Goal: Task Accomplishment & Management: Complete application form

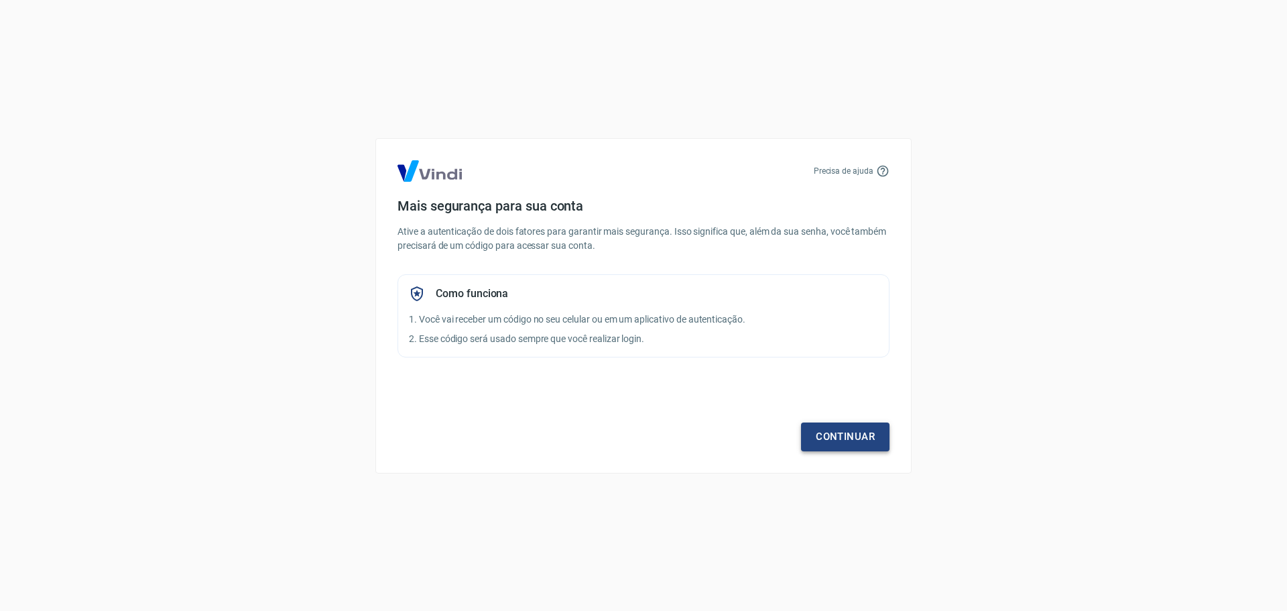
click at [848, 438] on link "Continuar" at bounding box center [845, 436] width 88 height 28
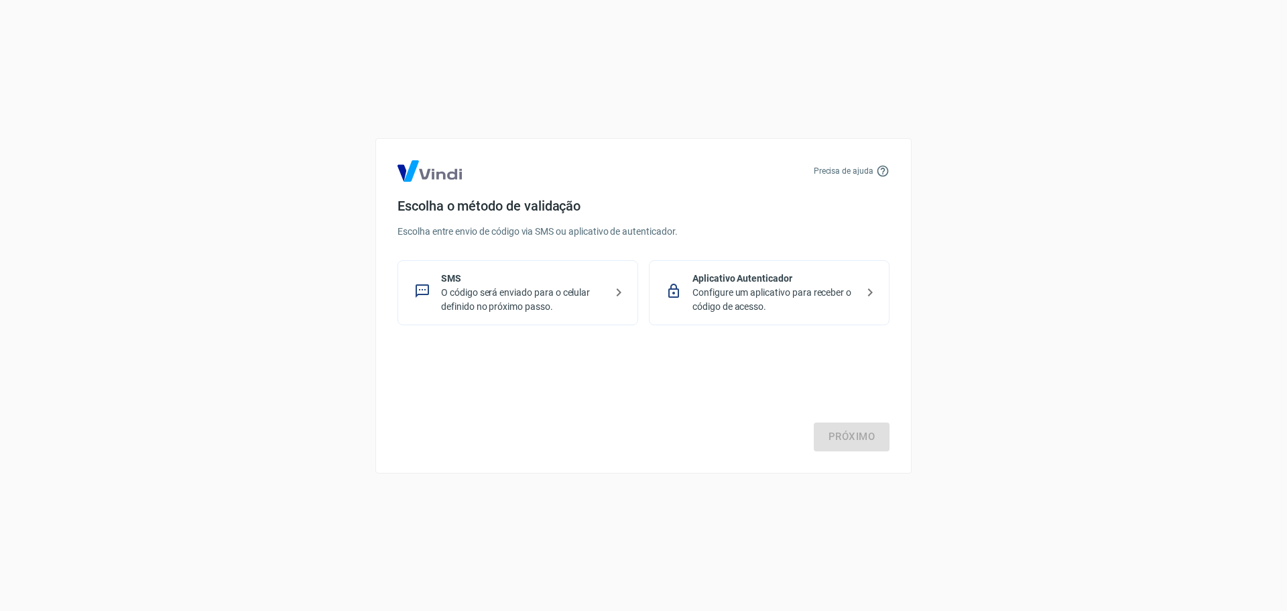
click at [819, 292] on p "Configure um aplicativo para receber o código de acesso." at bounding box center [774, 300] width 164 height 28
click at [863, 426] on link "Próximo" at bounding box center [852, 436] width 76 height 28
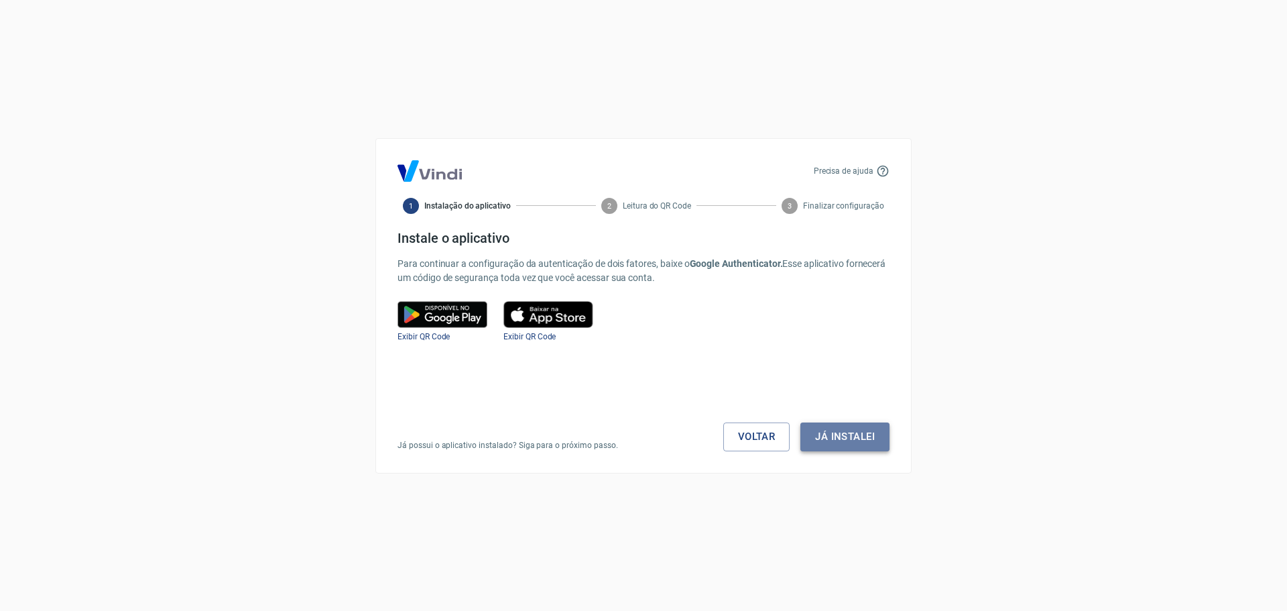
click at [849, 440] on button "Já instalei" at bounding box center [844, 436] width 89 height 28
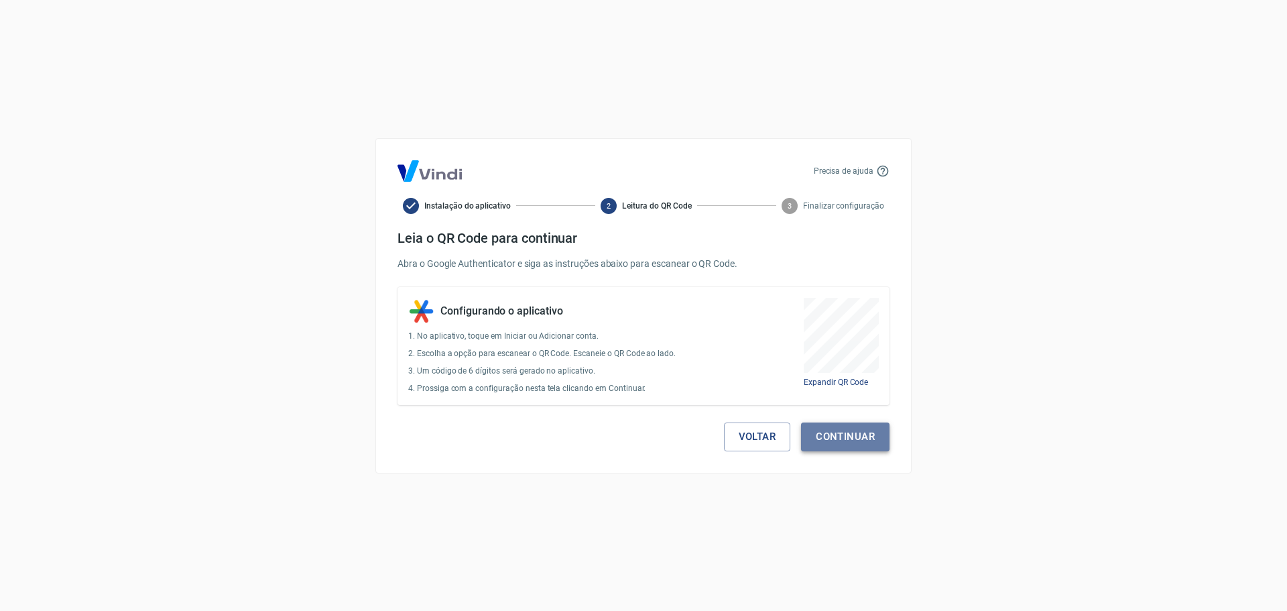
click at [864, 445] on button "Continuar" at bounding box center [845, 436] width 88 height 28
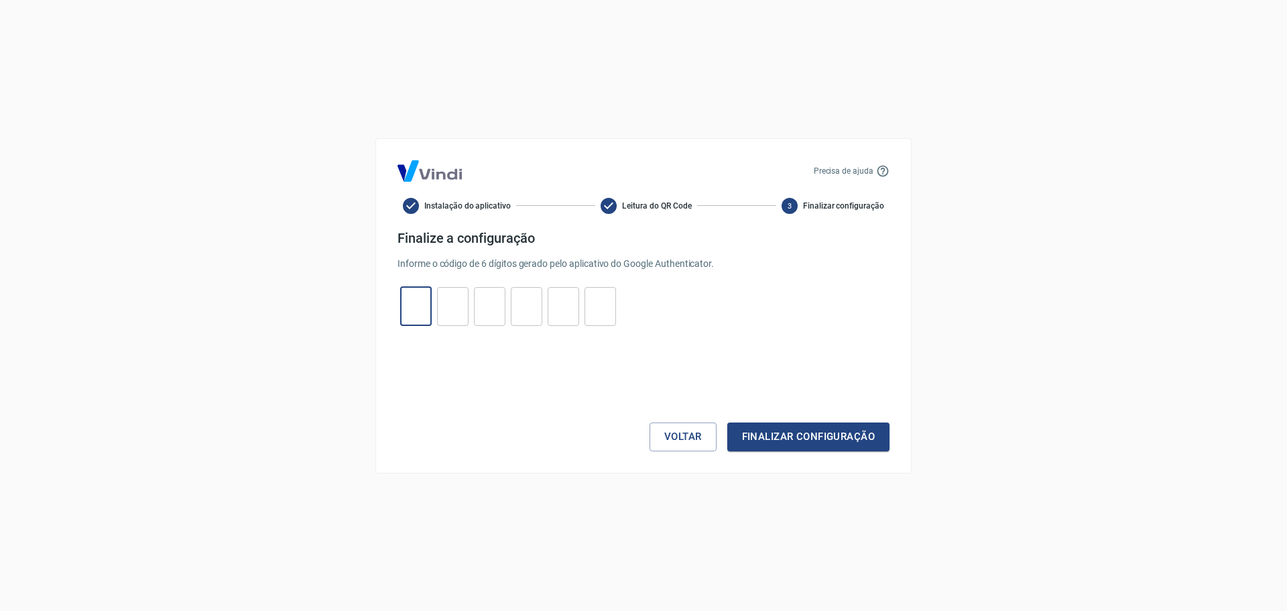
click at [430, 315] on input "tel" at bounding box center [416, 306] width 32 height 29
type input "9"
type input "7"
type input "9"
type input "5"
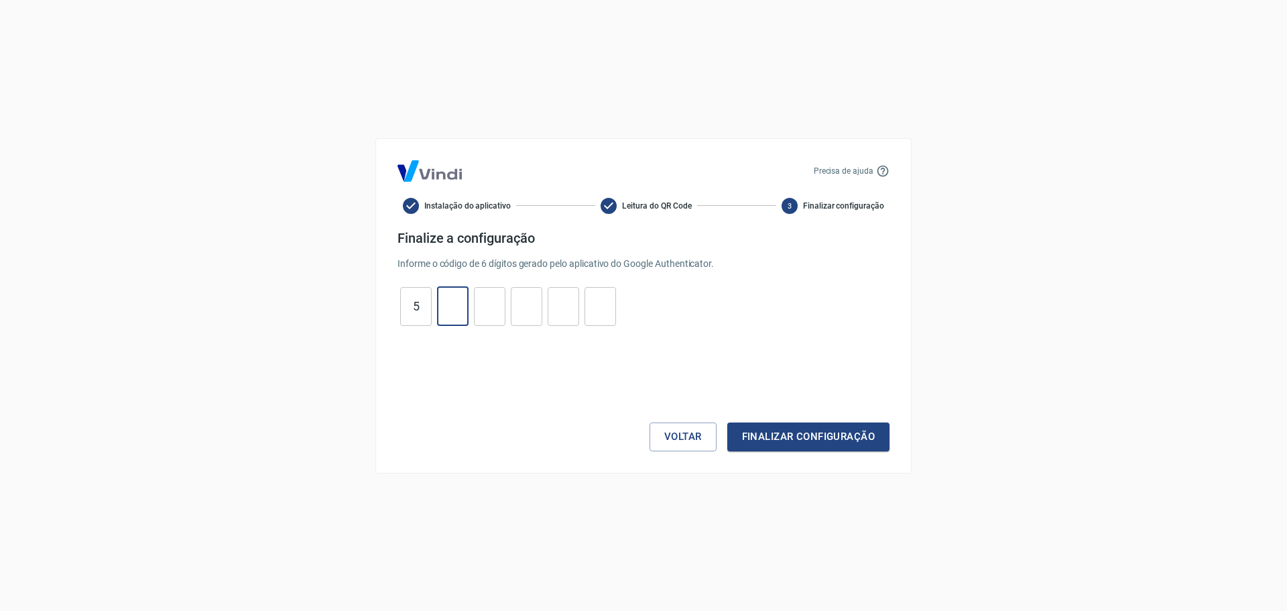
type input "8"
type input "3"
type input "0"
type input "1"
type input "6"
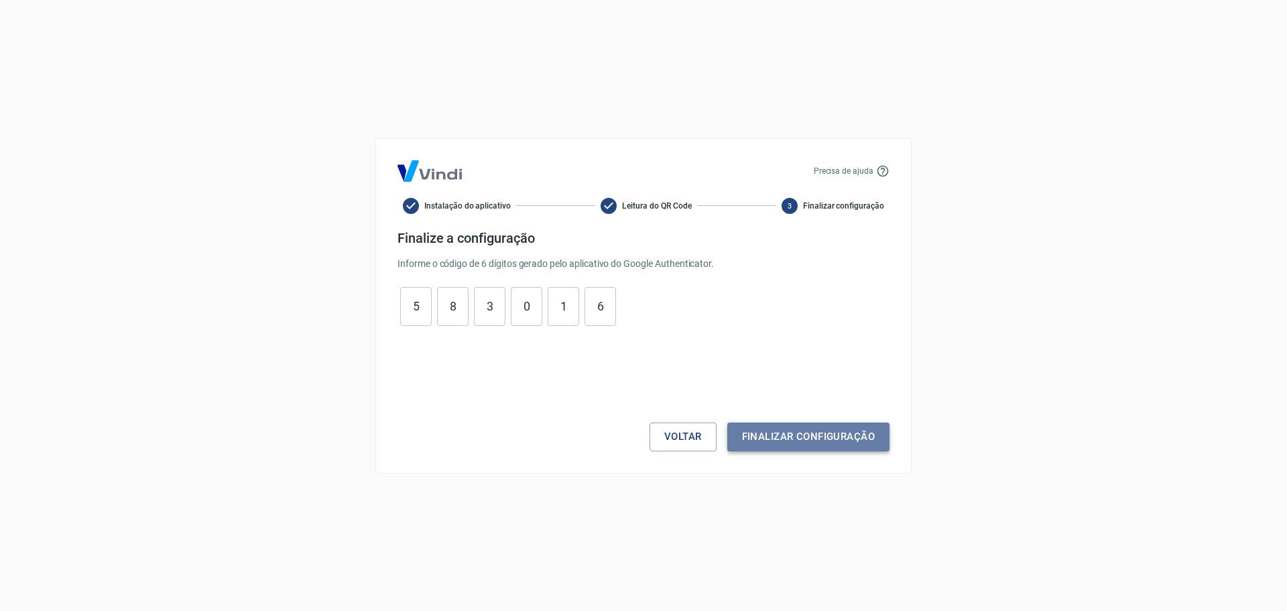
click at [760, 430] on button "Finalizar configuração" at bounding box center [808, 436] width 162 height 28
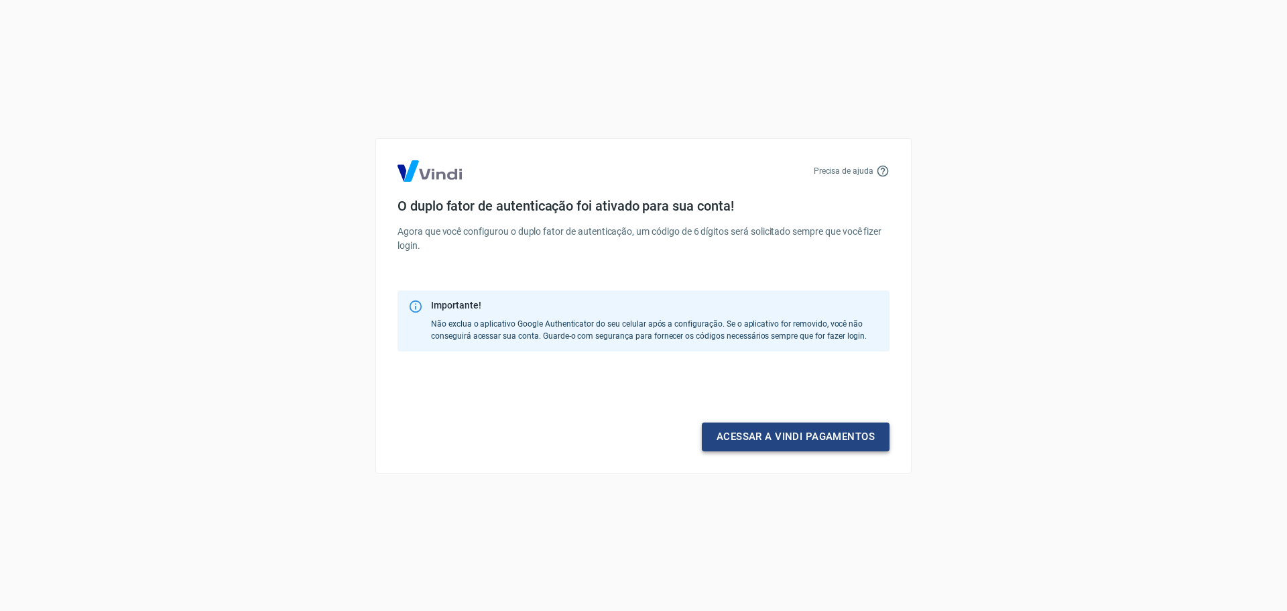
click at [827, 427] on link "Acessar a Vindi pagamentos" at bounding box center [796, 436] width 188 height 28
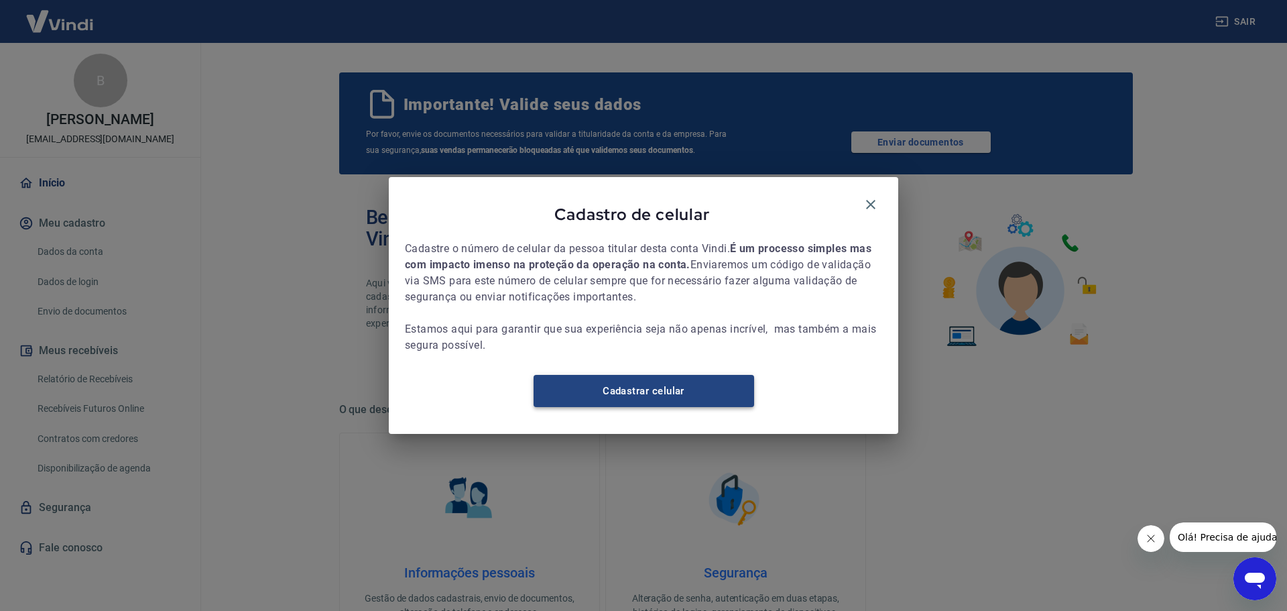
click at [686, 398] on link "Cadastrar celular" at bounding box center [644, 391] width 221 height 32
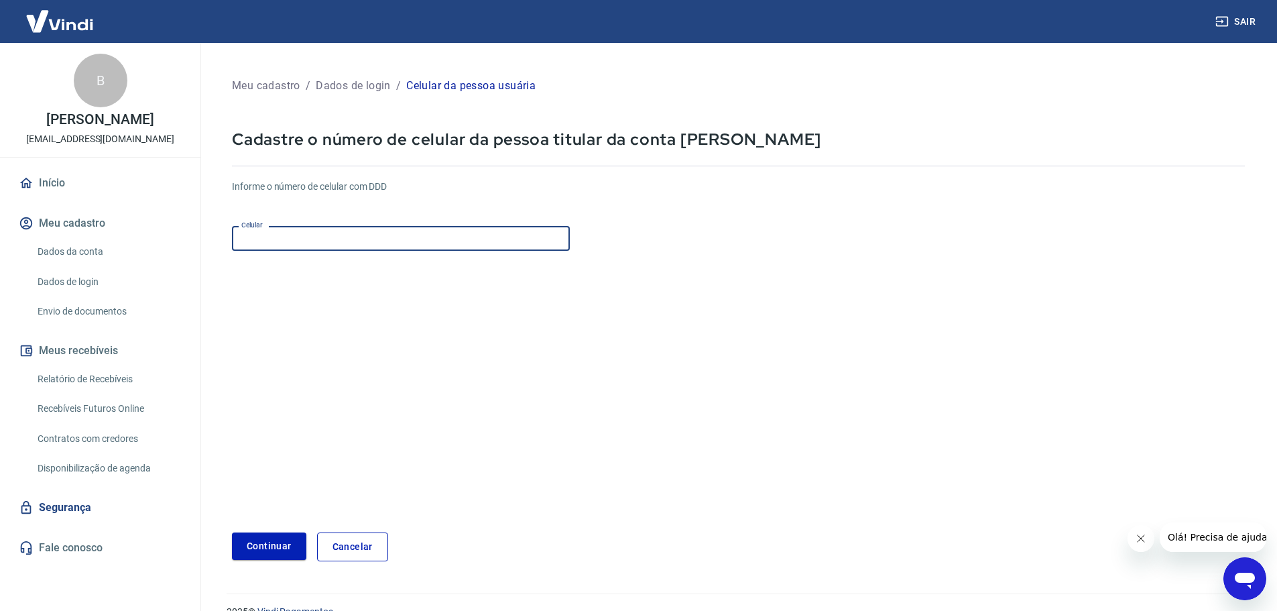
click at [352, 240] on input "Celular" at bounding box center [401, 238] width 338 height 25
type input "(19) 99947-2000"
click at [280, 549] on button "Continuar" at bounding box center [269, 545] width 74 height 27
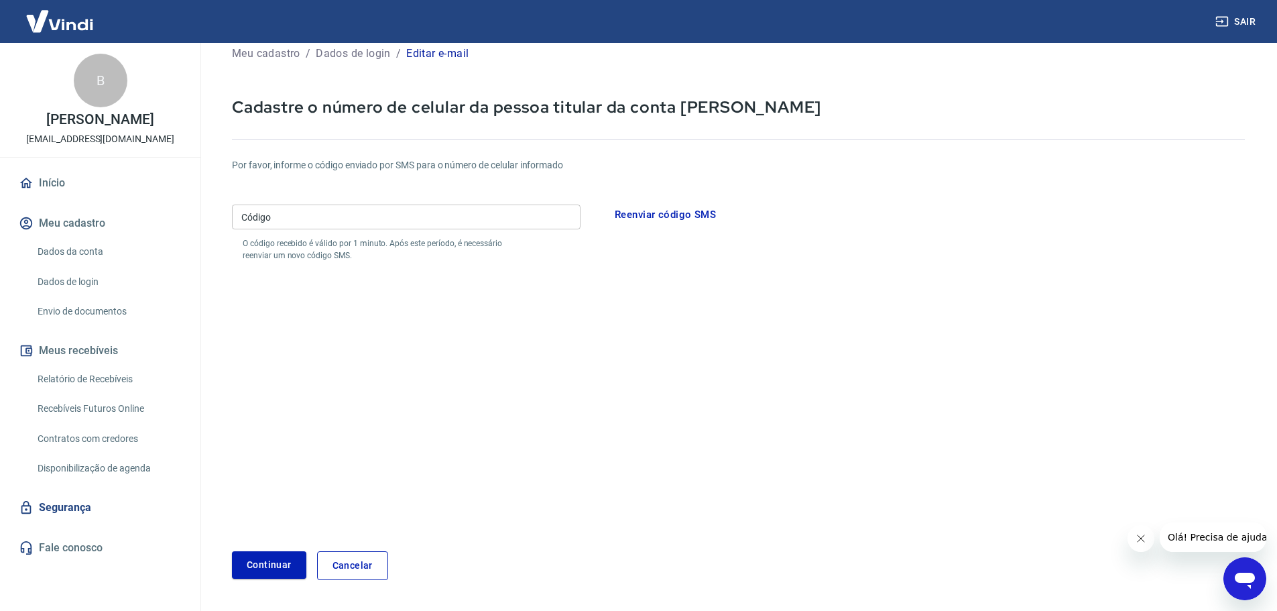
scroll to position [67, 0]
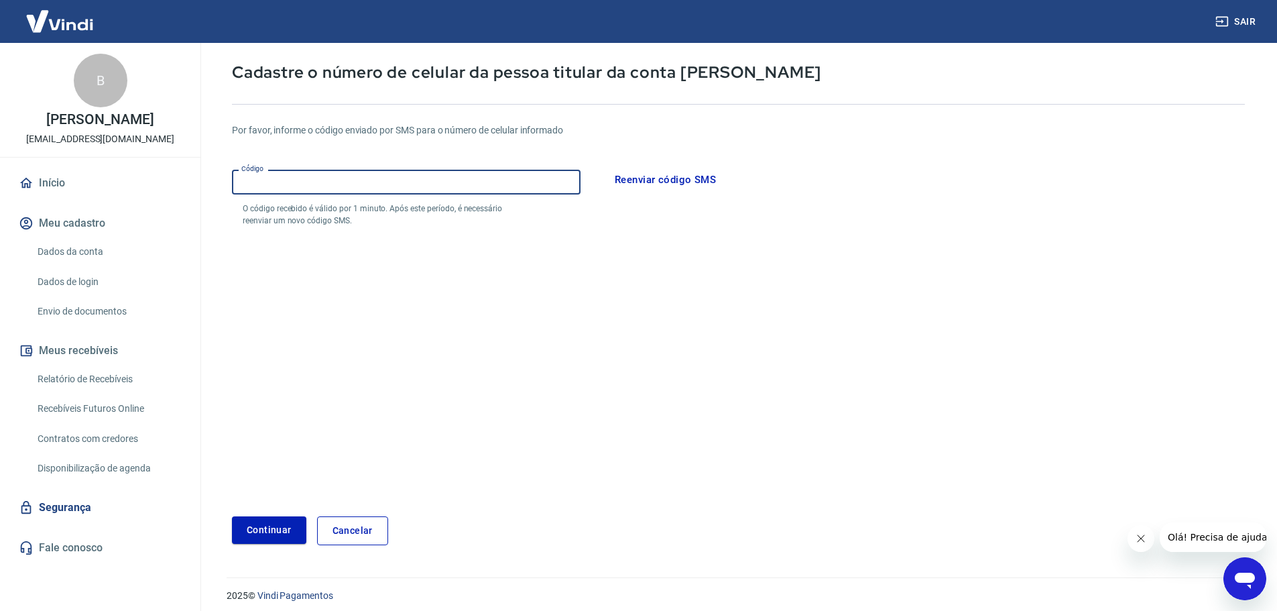
click at [343, 182] on input "Código" at bounding box center [406, 182] width 349 height 25
type input "218472"
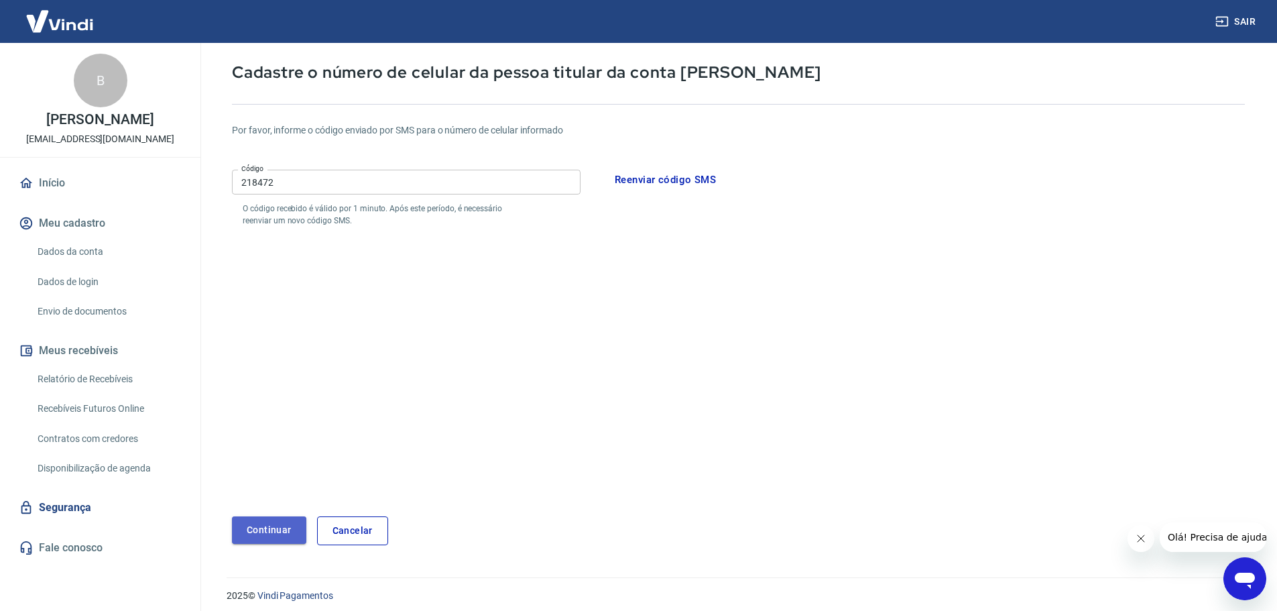
click at [273, 536] on button "Continuar" at bounding box center [269, 529] width 74 height 27
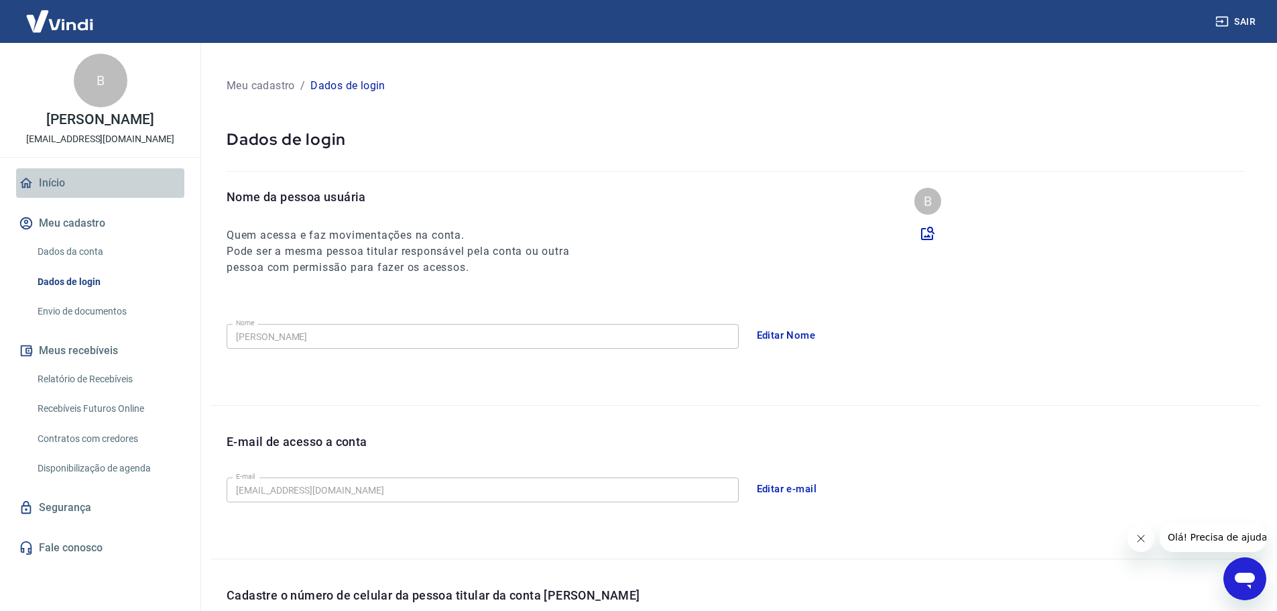
click at [92, 179] on link "Início" at bounding box center [100, 182] width 168 height 29
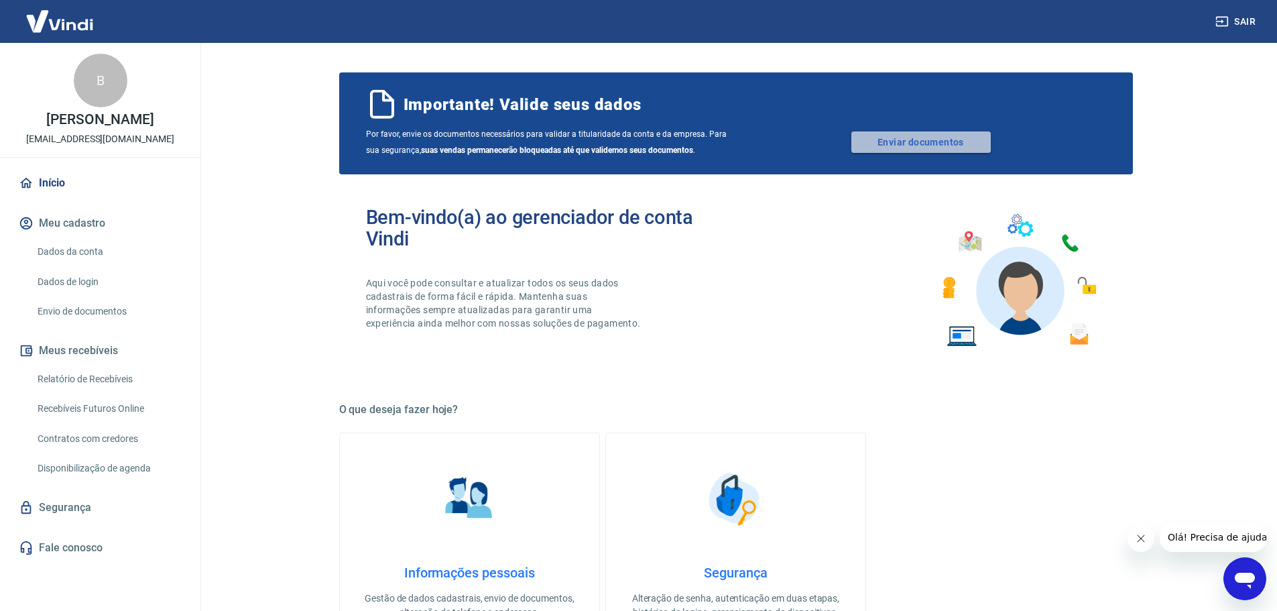
click at [941, 145] on link "Enviar documentos" at bounding box center [920, 141] width 139 height 21
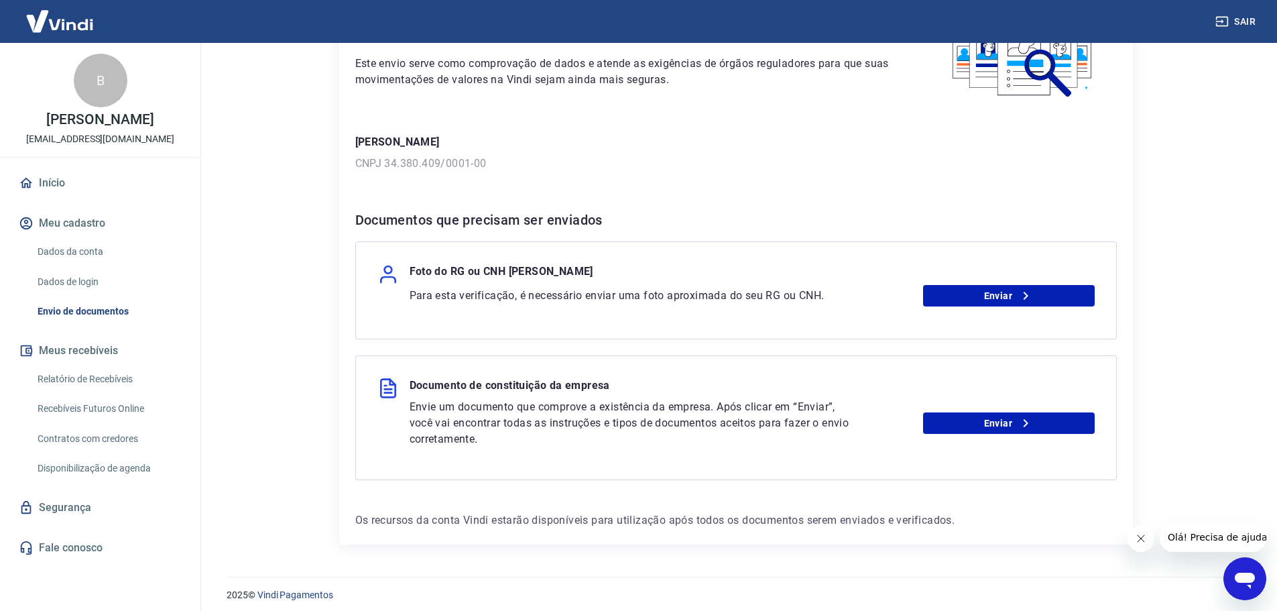
scroll to position [123, 0]
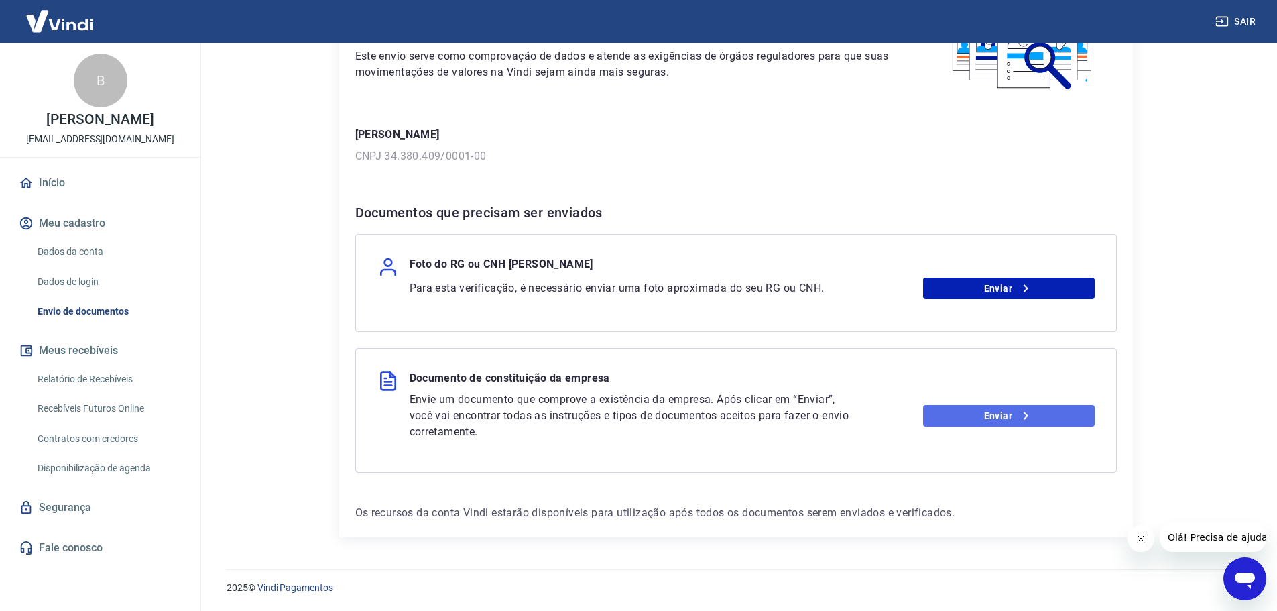
click at [1008, 413] on link "Enviar" at bounding box center [1009, 415] width 172 height 21
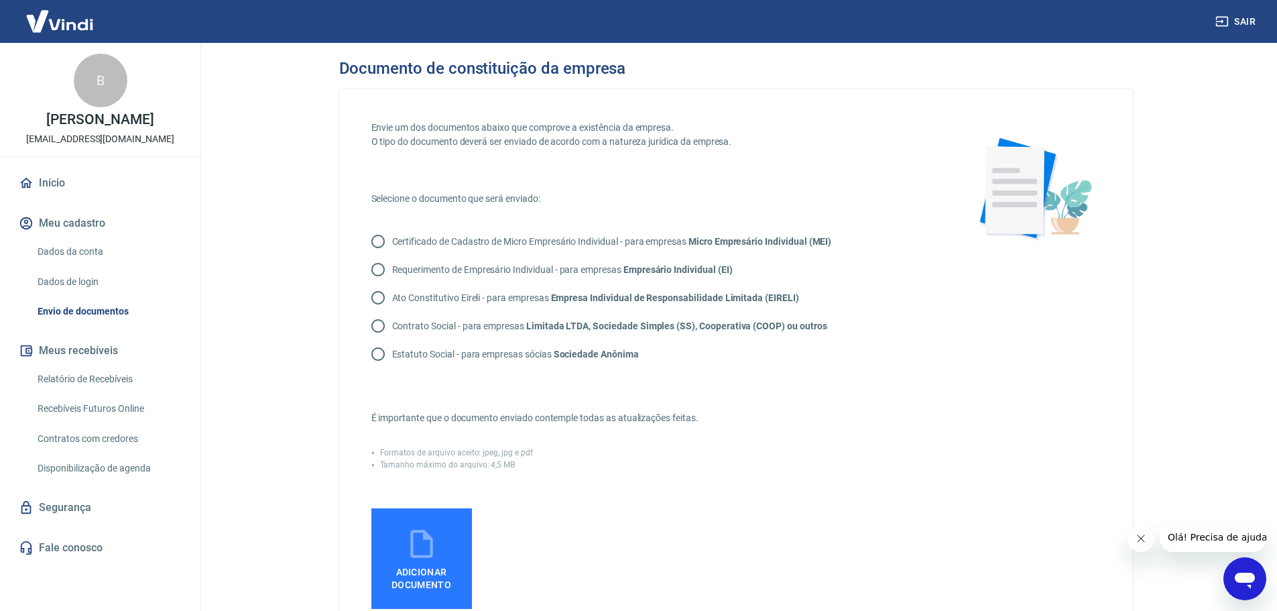
click at [479, 326] on p "Contrato Social - para empresas Limitada LTDA, Sociedade Simples (SS), Cooperat…" at bounding box center [609, 326] width 435 height 14
click at [392, 326] on input "Contrato Social - para empresas Limitada LTDA, Sociedade Simples (SS), Cooperat…" at bounding box center [378, 326] width 28 height 28
radio input "true"
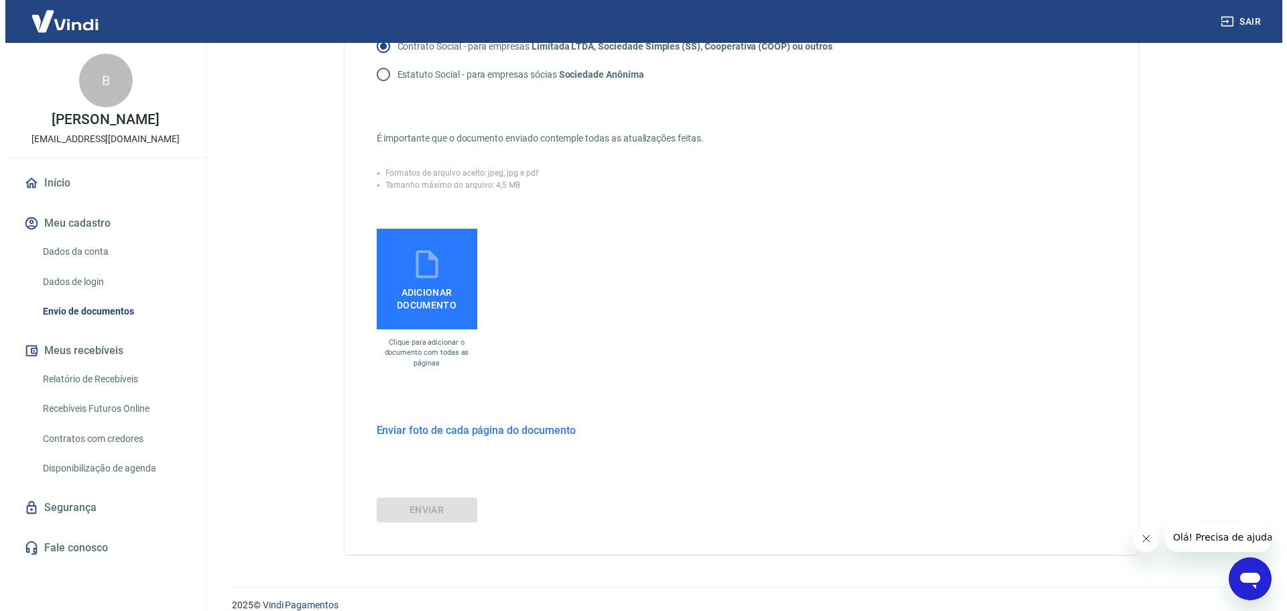
scroll to position [297, 0]
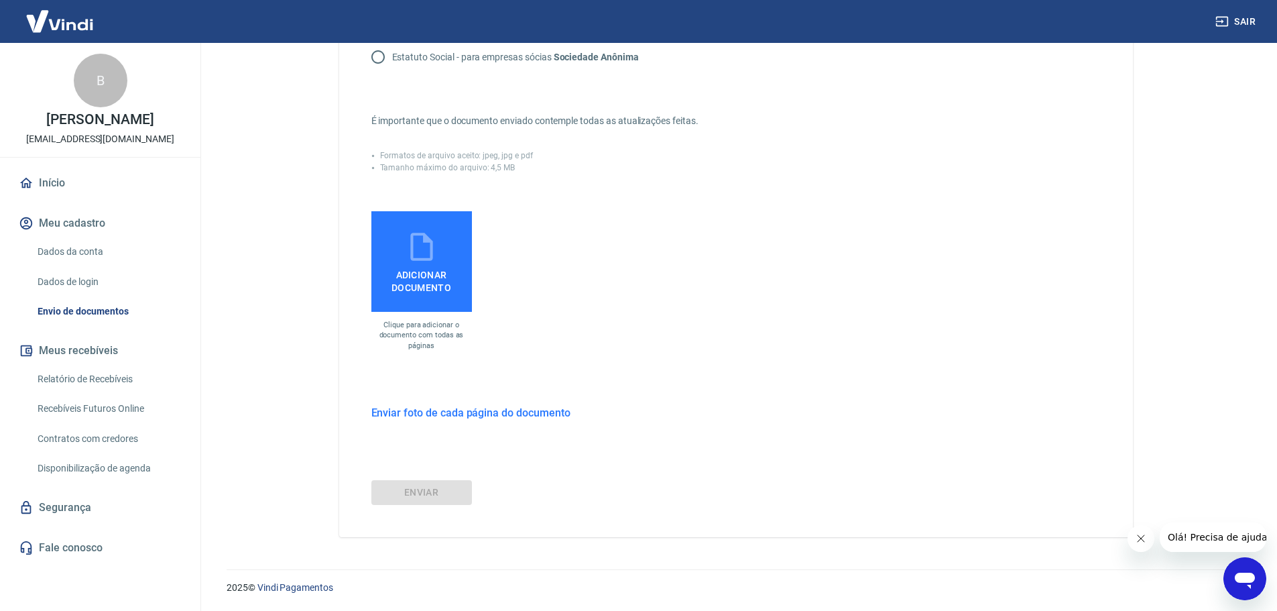
click at [438, 238] on icon at bounding box center [422, 247] width 34 height 34
click at [0, 0] on input "Adicionar documento" at bounding box center [0, 0] width 0 height 0
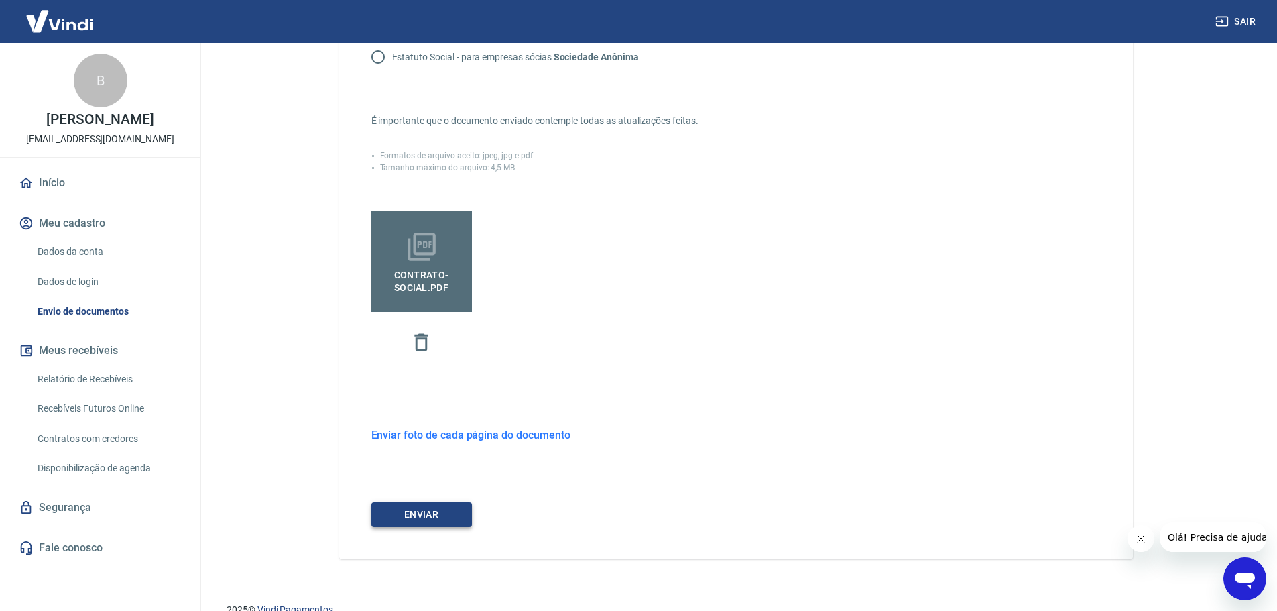
click at [450, 517] on button "ENVIAR" at bounding box center [421, 514] width 101 height 25
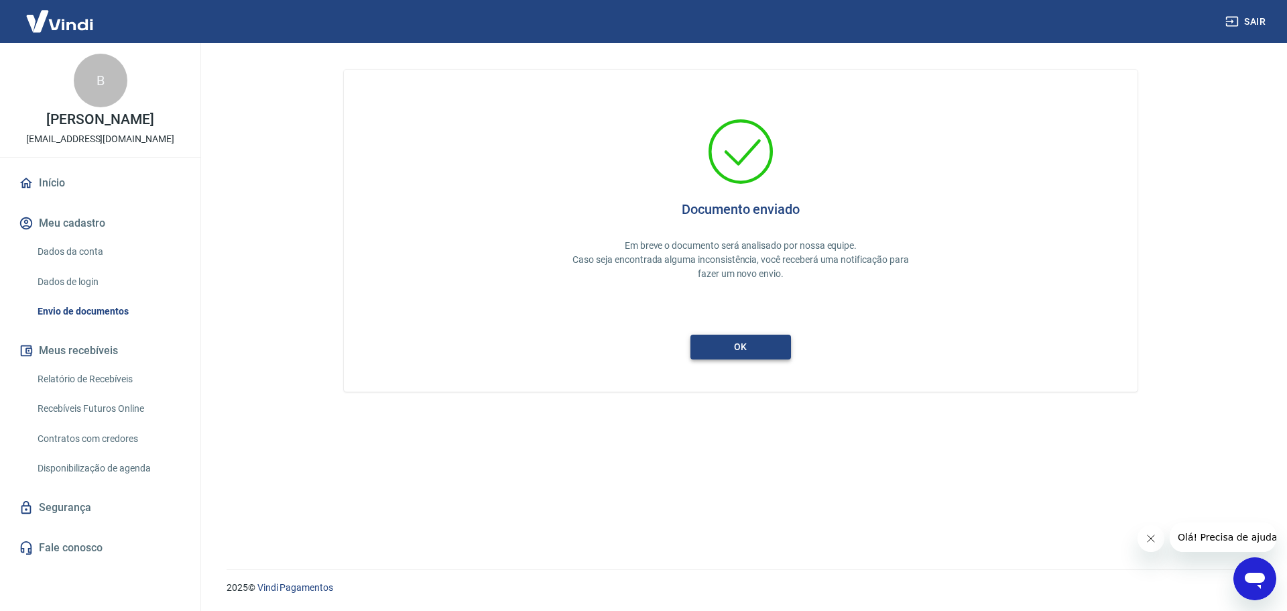
click at [743, 341] on button "ok" at bounding box center [740, 346] width 101 height 25
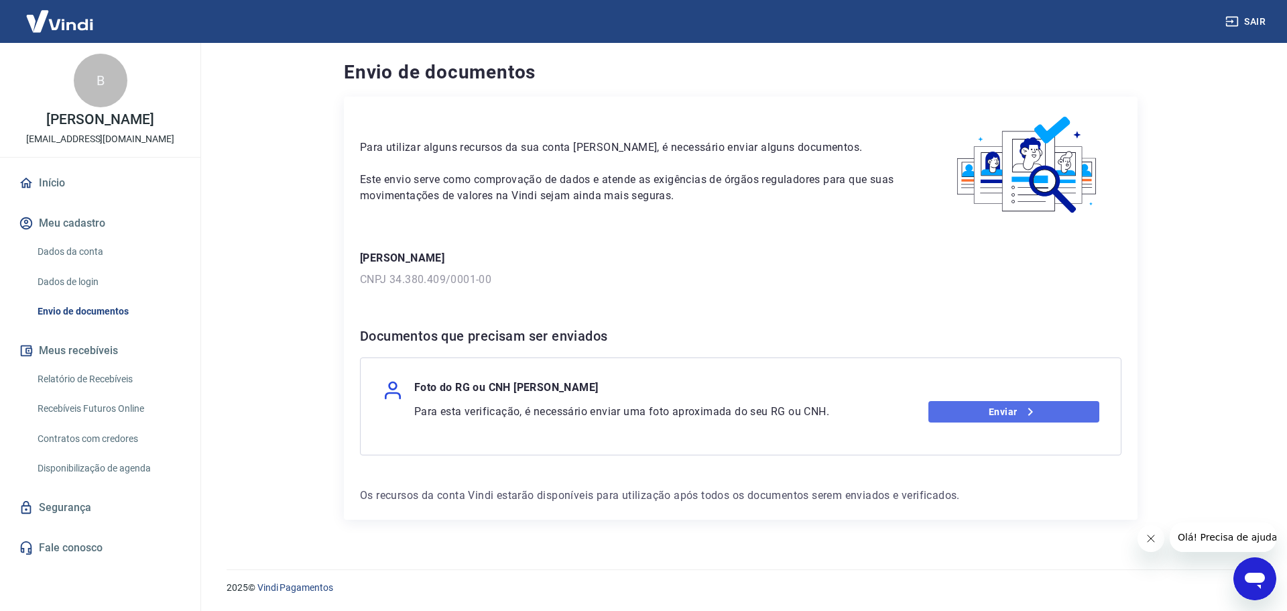
click at [1009, 416] on link "Enviar" at bounding box center [1014, 411] width 172 height 21
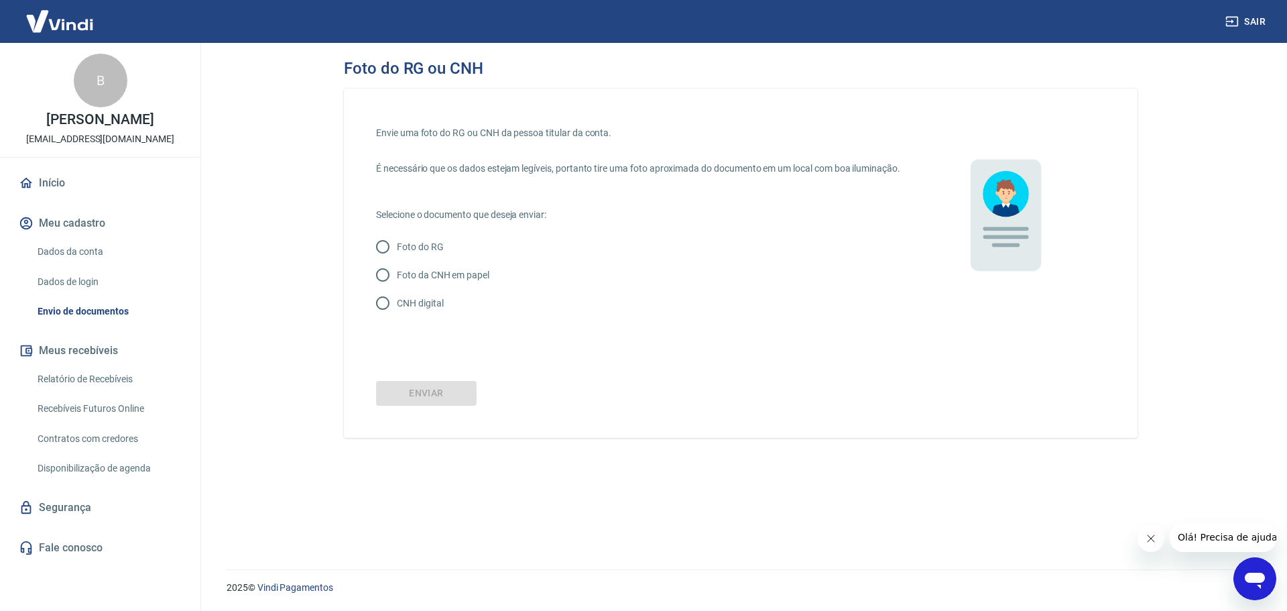
click at [413, 254] on p "Foto do RG" at bounding box center [420, 247] width 47 height 14
click at [397, 261] on input "Foto do RG" at bounding box center [383, 247] width 28 height 28
radio input "true"
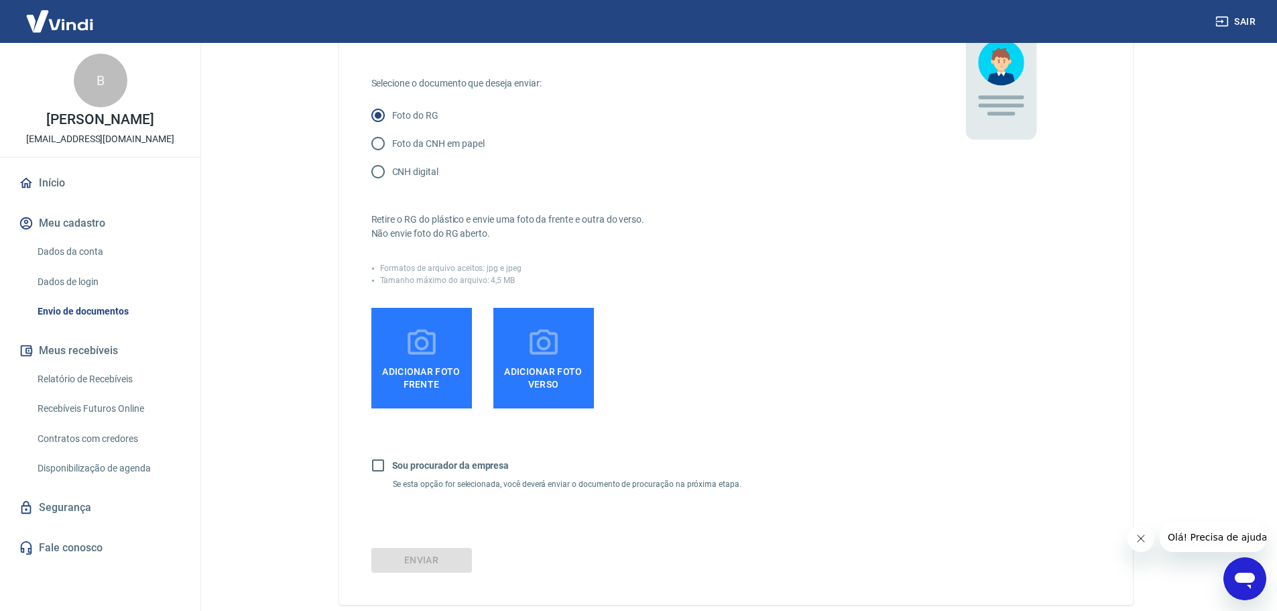
scroll to position [134, 0]
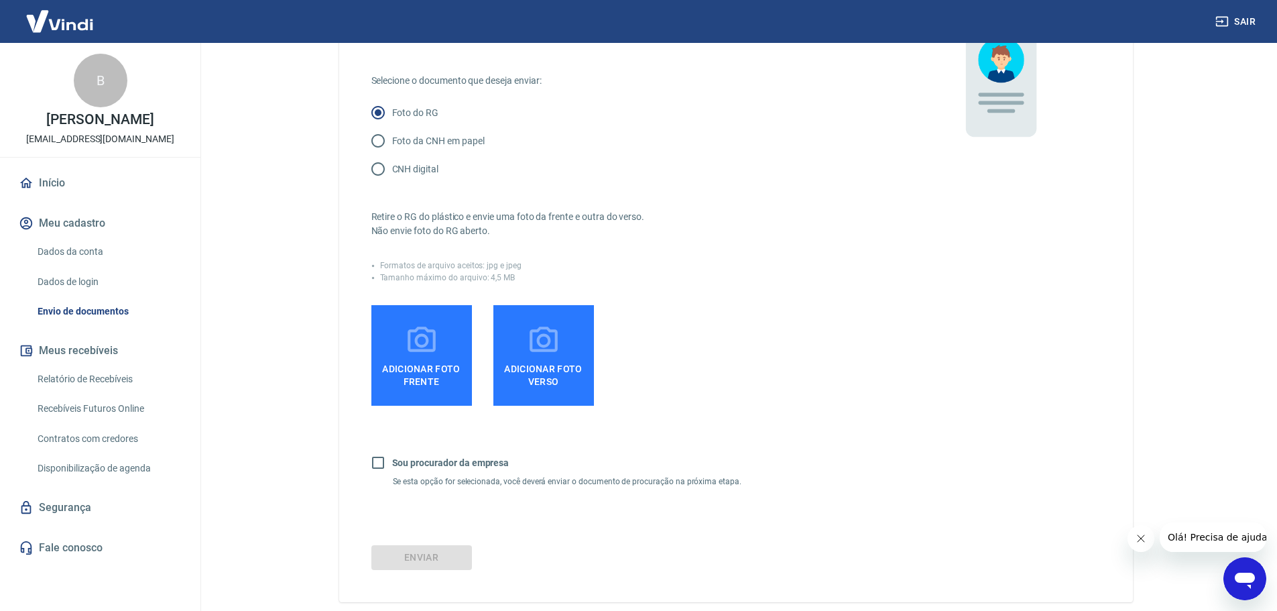
click at [448, 375] on span "Adicionar foto frente" at bounding box center [422, 372] width 90 height 30
click at [0, 0] on input "Adicionar foto frente" at bounding box center [0, 0] width 0 height 0
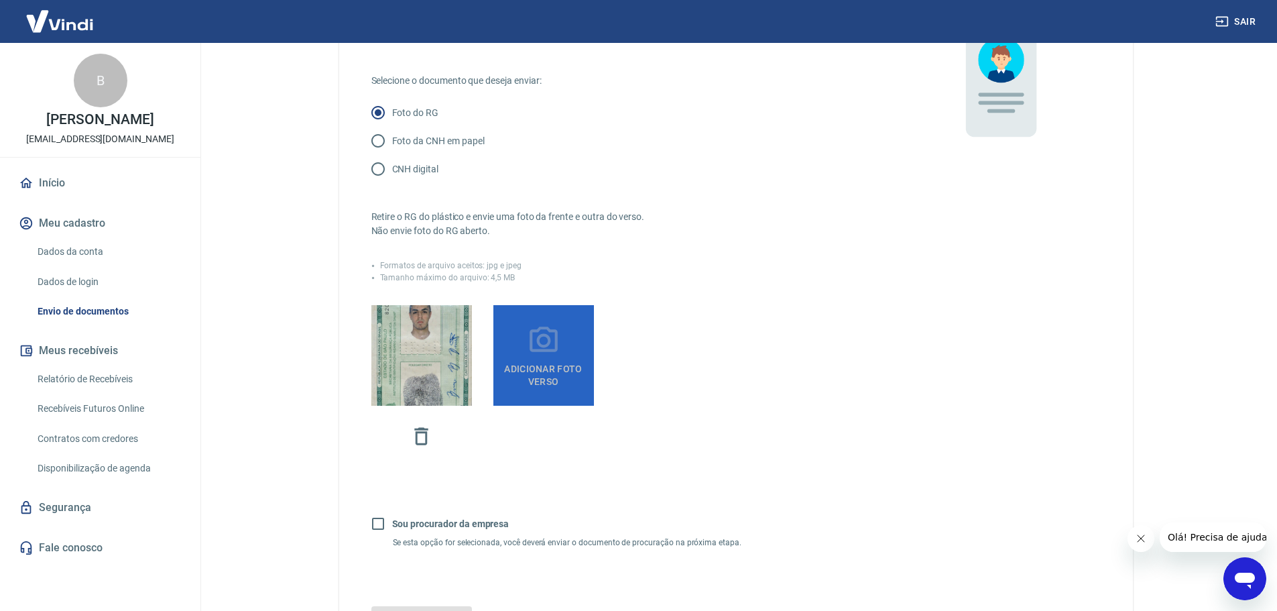
click at [518, 363] on label "Adicionar foto verso" at bounding box center [543, 355] width 101 height 101
click at [0, 0] on input "Adicionar foto verso" at bounding box center [0, 0] width 0 height 0
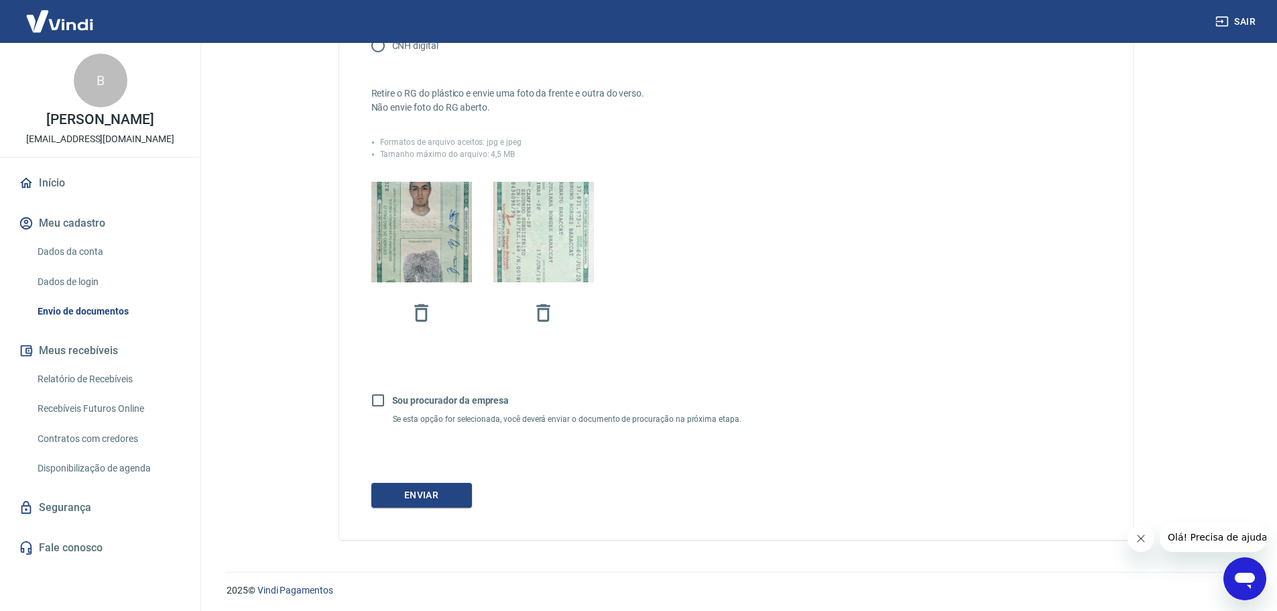
scroll to position [274, 0]
click at [443, 496] on button "Enviar" at bounding box center [421, 492] width 101 height 25
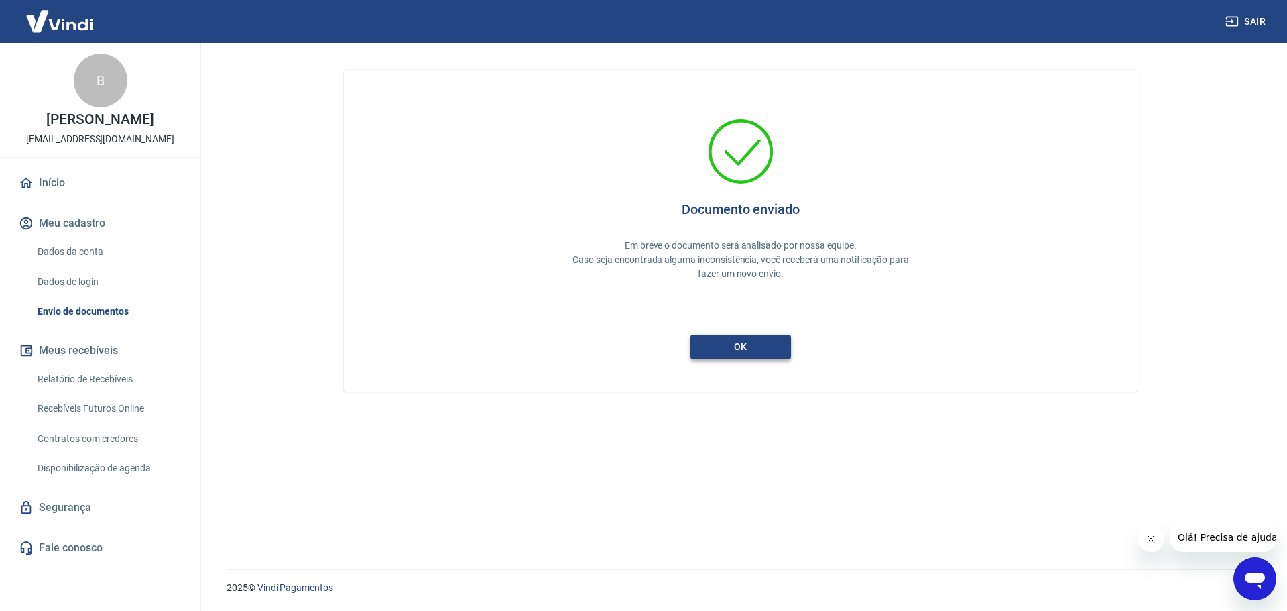
click at [757, 341] on button "ok" at bounding box center [740, 346] width 101 height 25
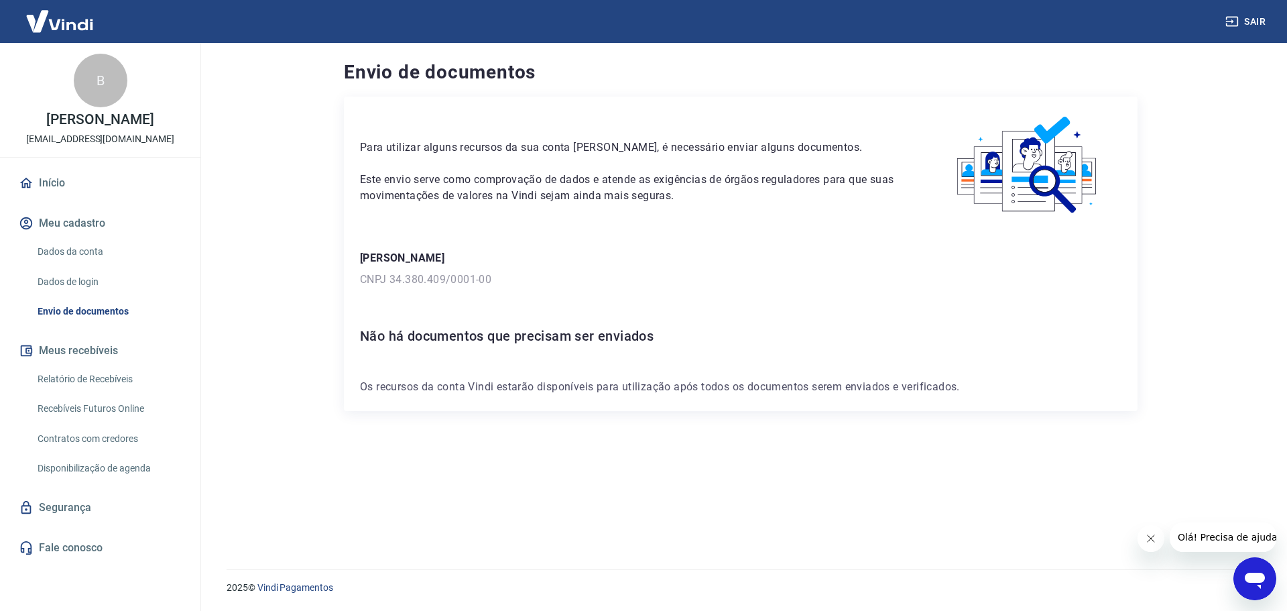
click at [59, 184] on link "Início" at bounding box center [100, 182] width 168 height 29
